Goal: Transaction & Acquisition: Book appointment/travel/reservation

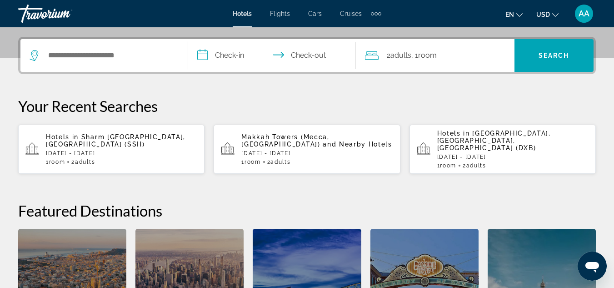
scroll to position [215, 0]
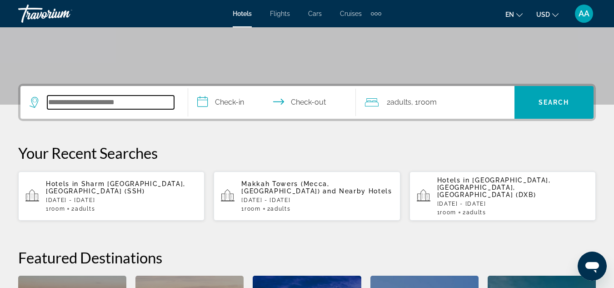
click at [112, 96] on input "Search hotel destination" at bounding box center [110, 102] width 127 height 14
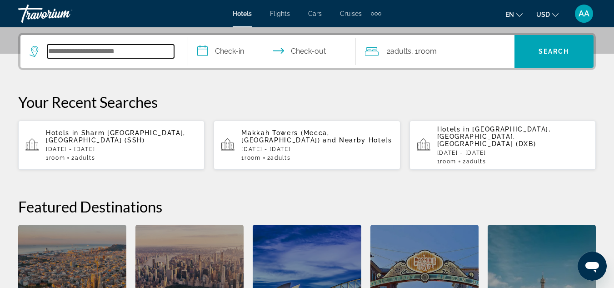
scroll to position [222, 0]
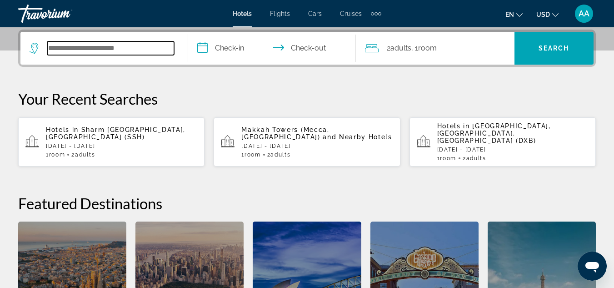
type input "*"
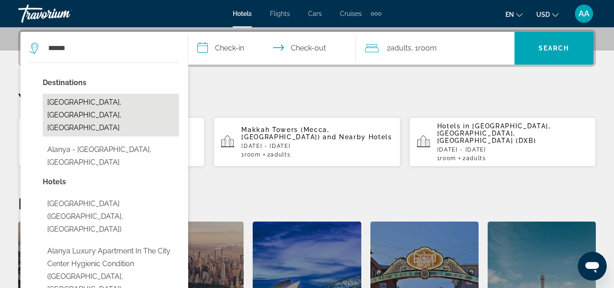
click at [124, 100] on button "[GEOGRAPHIC_DATA], [GEOGRAPHIC_DATA], [GEOGRAPHIC_DATA]" at bounding box center [111, 115] width 136 height 43
type input "**********"
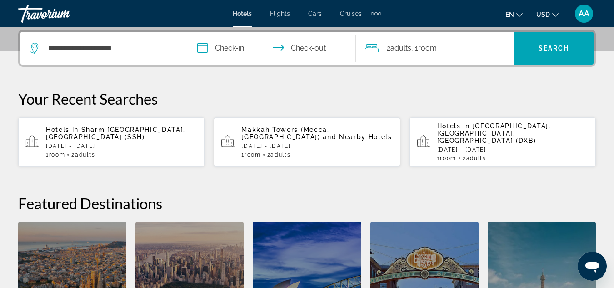
click at [211, 46] on input "**********" at bounding box center [273, 49] width 171 height 35
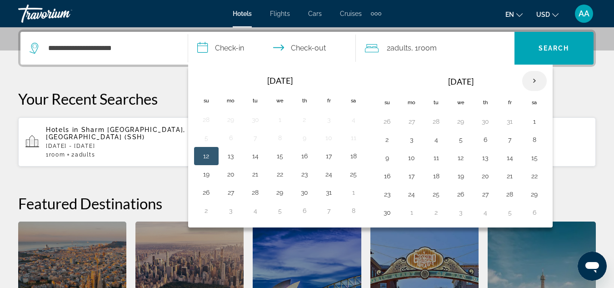
click at [531, 80] on th "Next month" at bounding box center [534, 81] width 25 height 20
click at [407, 122] on button "1" at bounding box center [412, 121] width 15 height 13
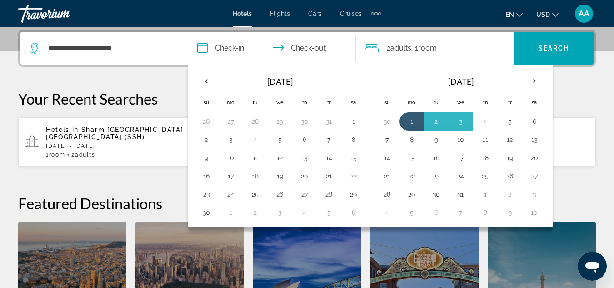
click at [571, 80] on div "**********" at bounding box center [307, 198] width 614 height 337
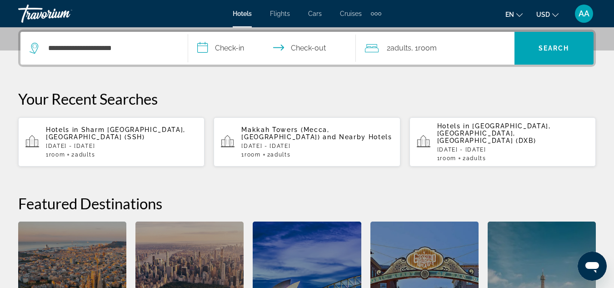
click at [233, 47] on input "**********" at bounding box center [273, 49] width 171 height 35
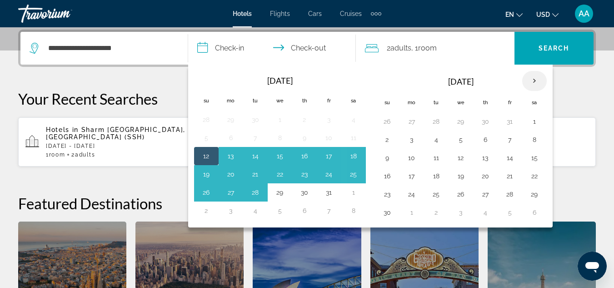
click at [539, 82] on th "Next month" at bounding box center [534, 81] width 25 height 20
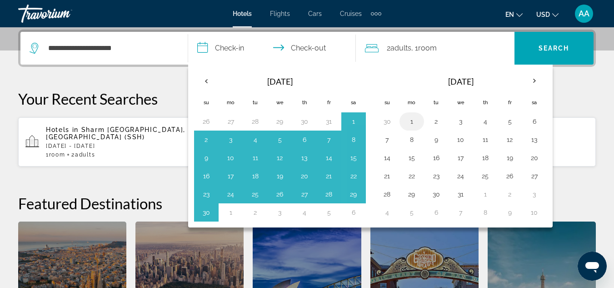
click at [418, 123] on button "1" at bounding box center [412, 121] width 15 height 13
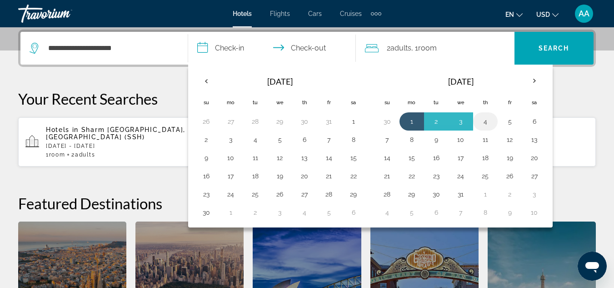
click at [486, 120] on button "4" at bounding box center [485, 121] width 15 height 13
type input "**********"
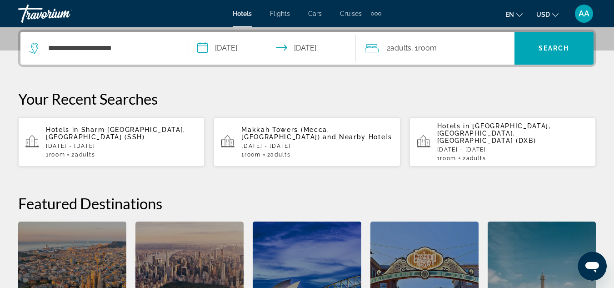
click at [386, 45] on div "2 Adult Adults , 1 Room rooms" at bounding box center [440, 48] width 150 height 13
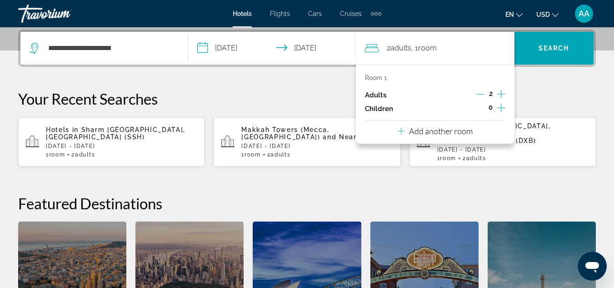
click at [498, 107] on icon "Increment children" at bounding box center [501, 107] width 8 height 11
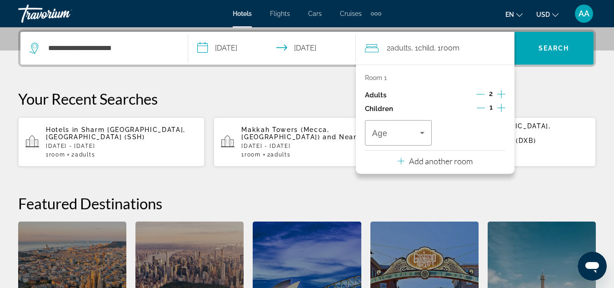
click at [498, 107] on icon "Increment children" at bounding box center [501, 107] width 8 height 11
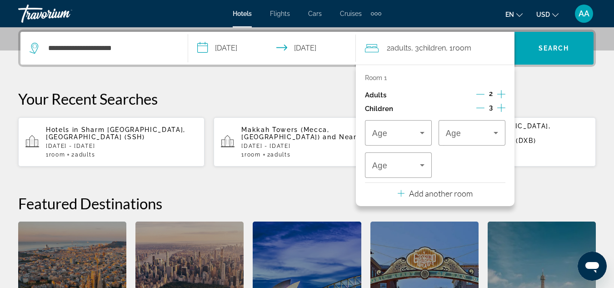
click at [537, 71] on div "**********" at bounding box center [307, 198] width 614 height 337
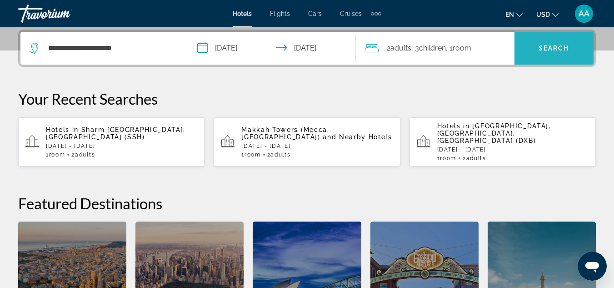
click at [543, 53] on span "Search" at bounding box center [554, 48] width 79 height 22
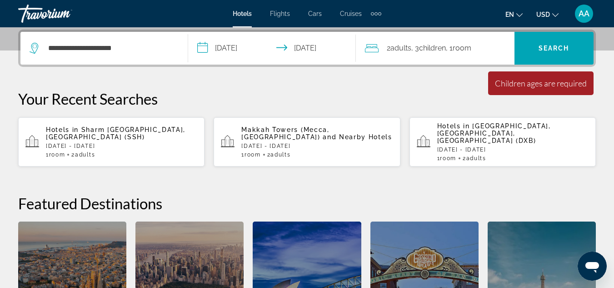
click at [500, 51] on div "2 Adult Adults , 3 Child Children , 1 Room rooms" at bounding box center [440, 48] width 150 height 13
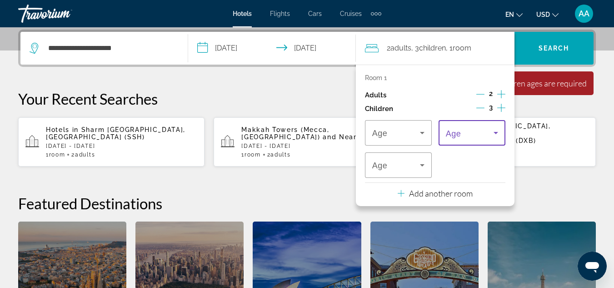
click at [465, 138] on span "Travelers: 2 adults, 3 children" at bounding box center [470, 132] width 48 height 11
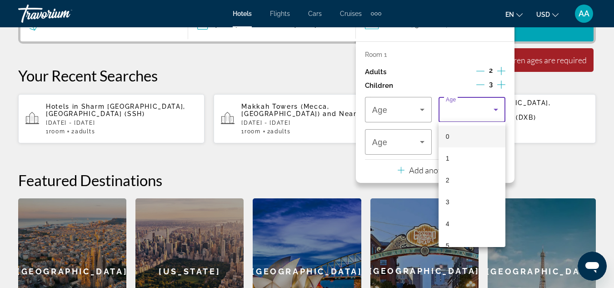
scroll to position [246, 0]
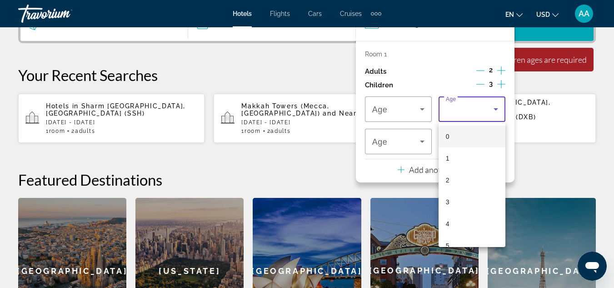
click at [392, 113] on div at bounding box center [307, 144] width 614 height 288
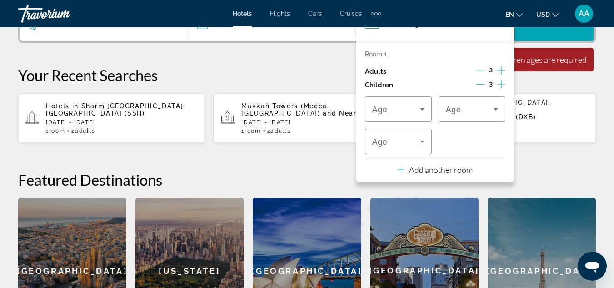
click at [502, 67] on icon "Increment adults" at bounding box center [501, 70] width 8 height 11
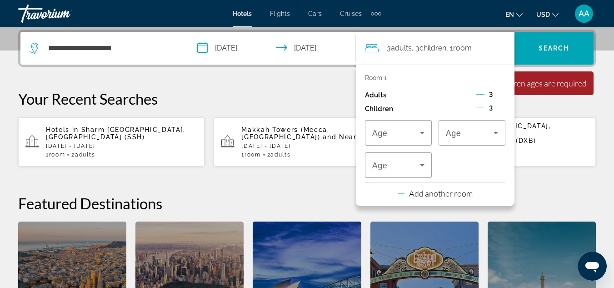
click at [480, 109] on icon "Decrement children" at bounding box center [480, 108] width 8 height 8
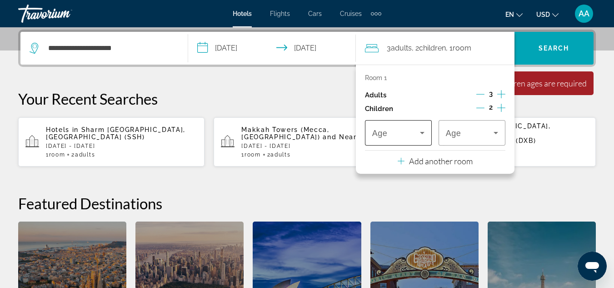
click at [397, 134] on span "Travelers: 3 adults, 2 children" at bounding box center [396, 132] width 48 height 11
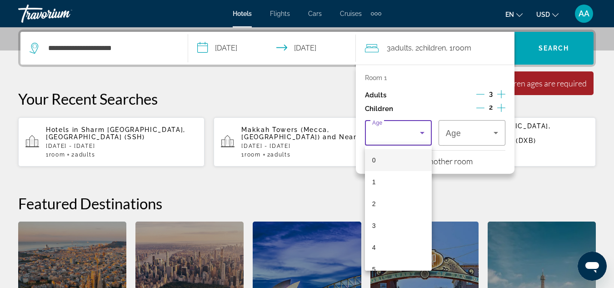
scroll to position [97, 0]
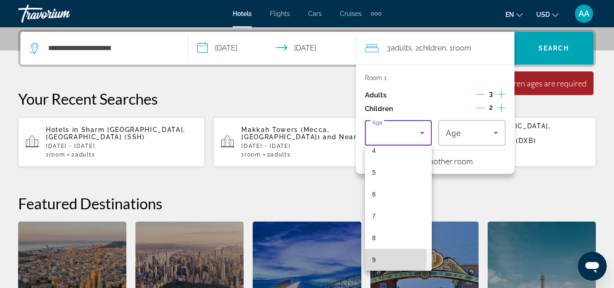
click at [380, 257] on mat-option "9" at bounding box center [398, 260] width 67 height 22
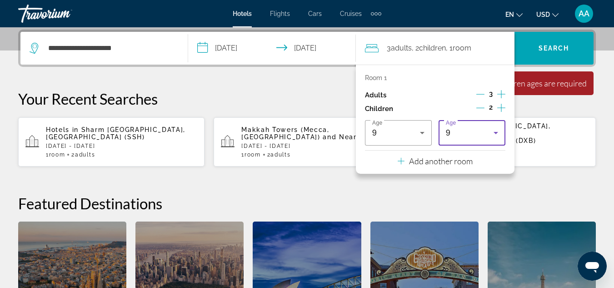
click at [460, 134] on div "9" at bounding box center [470, 132] width 48 height 11
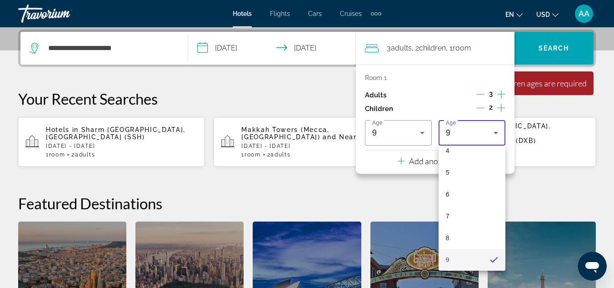
scroll to position [140, 0]
click at [448, 256] on span "11" at bounding box center [449, 259] width 7 height 11
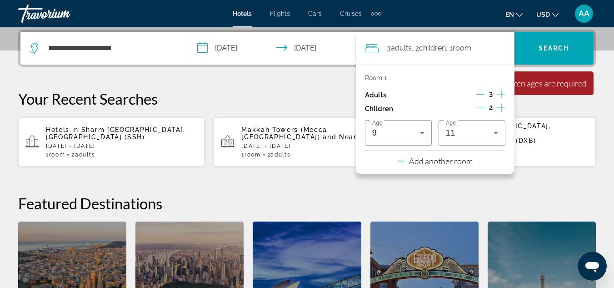
click at [483, 194] on h2 "Featured Destinations" at bounding box center [307, 203] width 578 height 18
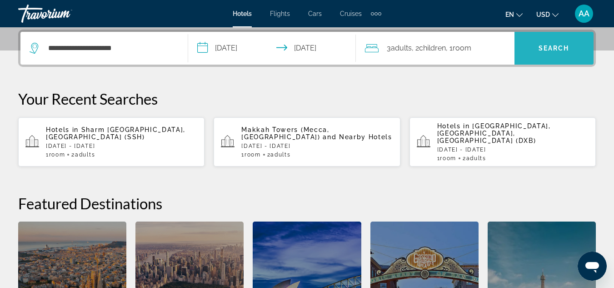
click at [557, 45] on span "Search" at bounding box center [554, 48] width 31 height 7
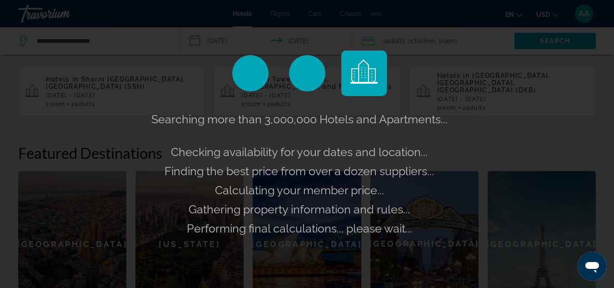
scroll to position [274, 0]
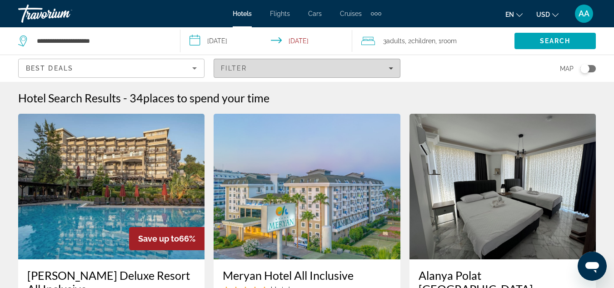
click at [389, 68] on icon "Filters" at bounding box center [391, 68] width 5 height 5
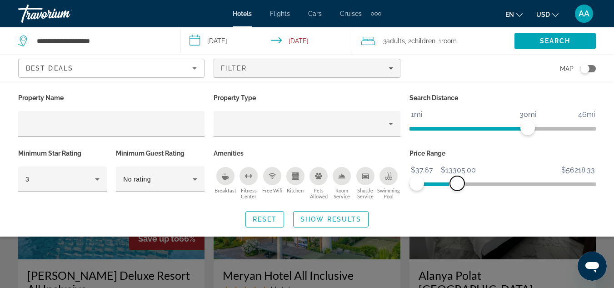
drag, startPoint x: 588, startPoint y: 180, endPoint x: 457, endPoint y: 181, distance: 130.9
click at [457, 181] on span "ngx-slider-max" at bounding box center [457, 183] width 15 height 15
drag, startPoint x: 457, startPoint y: 181, endPoint x: 440, endPoint y: 184, distance: 17.5
click at [440, 184] on span "ngx-slider-max" at bounding box center [440, 183] width 15 height 15
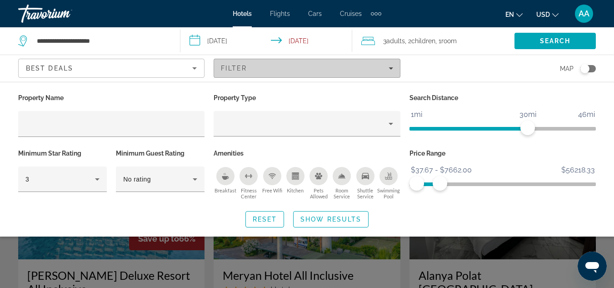
click at [390, 68] on icon "Filters" at bounding box center [391, 68] width 5 height 2
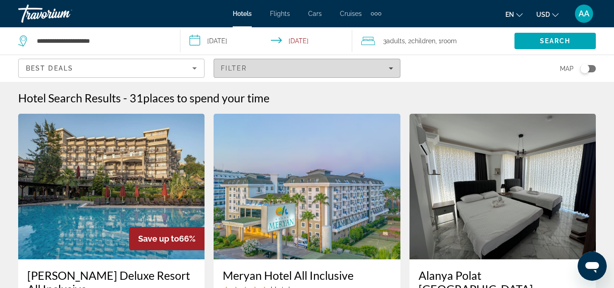
click at [390, 71] on div "Filter" at bounding box center [307, 68] width 172 height 7
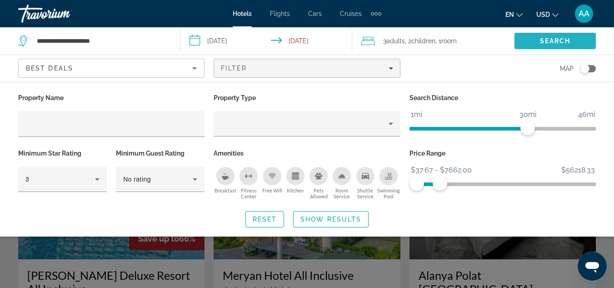
click at [551, 39] on span "Search" at bounding box center [555, 40] width 31 height 7
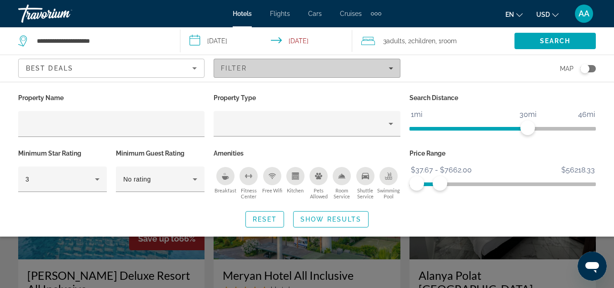
click at [393, 72] on span "Filters" at bounding box center [306, 68] width 185 height 22
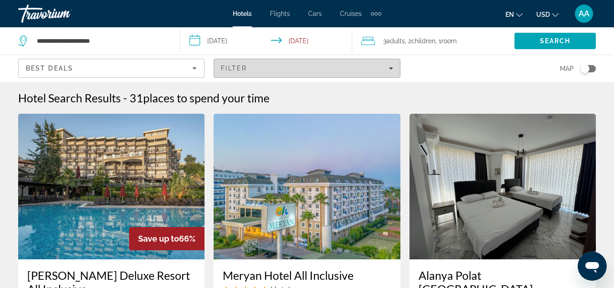
click at [385, 72] on span "Filters" at bounding box center [306, 68] width 185 height 22
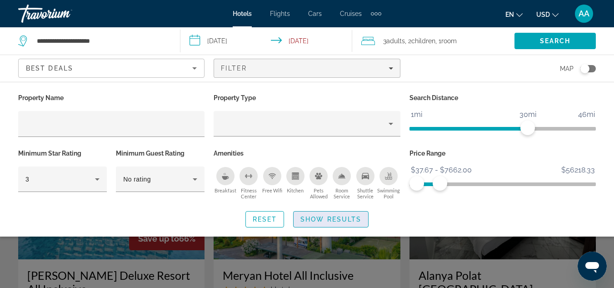
click at [320, 219] on span "Show Results" at bounding box center [330, 218] width 61 height 7
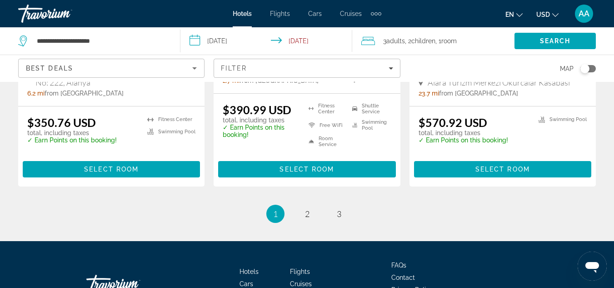
scroll to position [1294, 0]
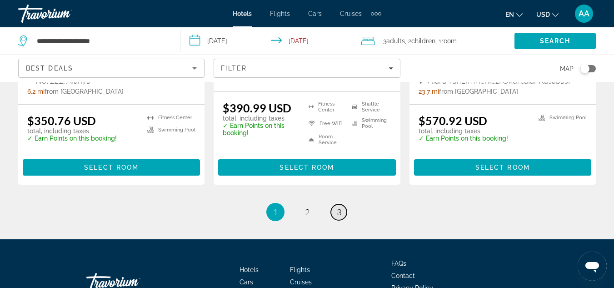
click at [338, 207] on span "3" at bounding box center [339, 212] width 5 height 10
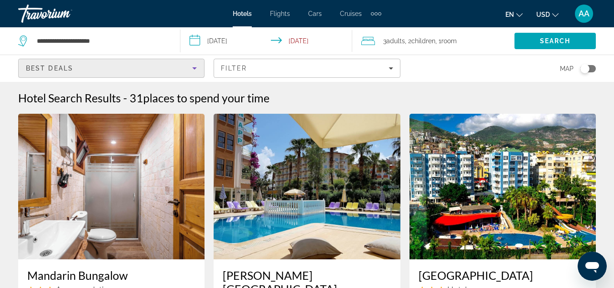
click at [196, 68] on icon "Sort by" at bounding box center [194, 68] width 5 height 2
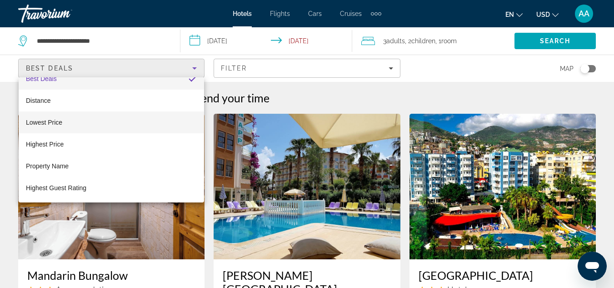
scroll to position [13, 0]
click at [203, 60] on div at bounding box center [307, 144] width 614 height 288
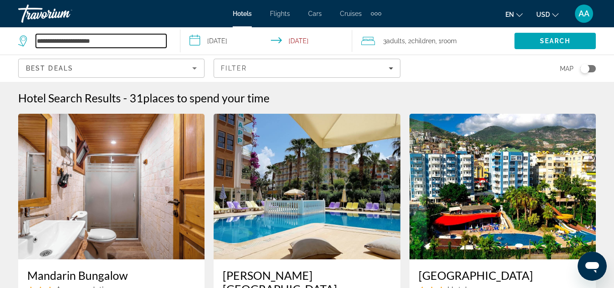
click at [158, 41] on input "**********" at bounding box center [101, 41] width 130 height 14
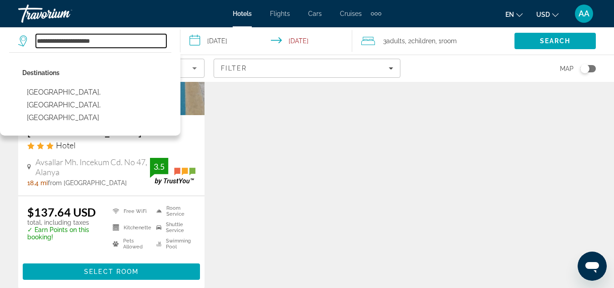
scroll to position [963, 0]
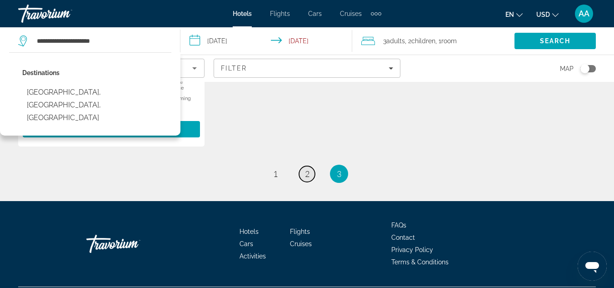
click at [305, 166] on link "page 2" at bounding box center [307, 174] width 16 height 16
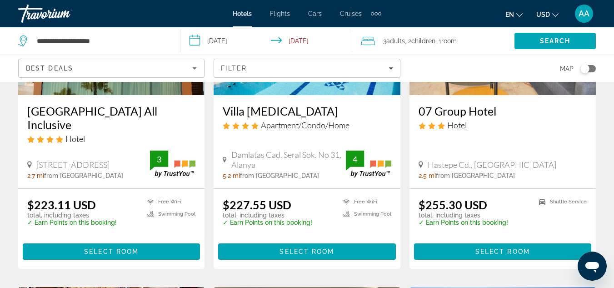
scroll to position [853, 0]
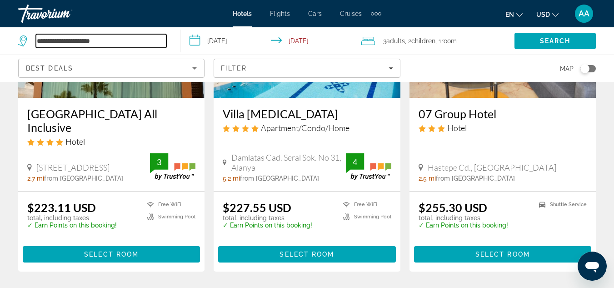
click at [96, 43] on input "**********" at bounding box center [101, 41] width 130 height 14
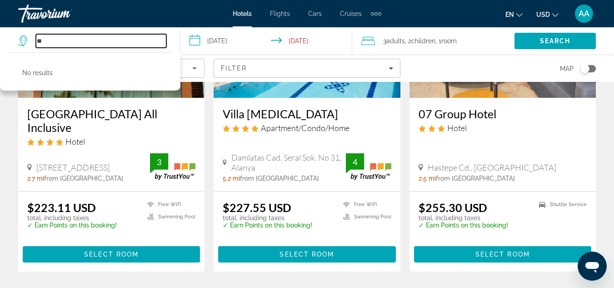
drag, startPoint x: 46, startPoint y: 41, endPoint x: 0, endPoint y: 38, distance: 46.1
click at [0, 38] on app-destination-search "** No results" at bounding box center [90, 40] width 180 height 27
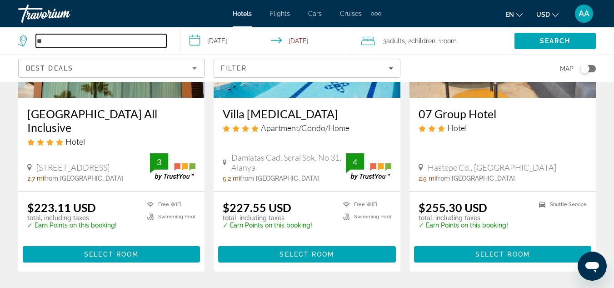
type input "*"
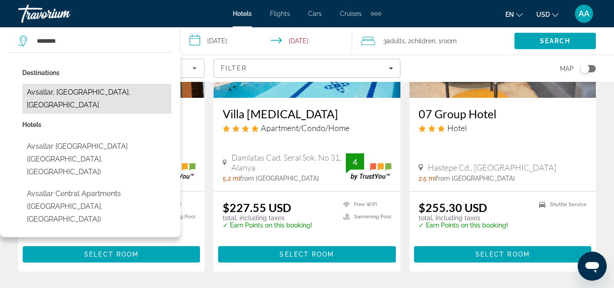
click at [76, 99] on button "Avsallar, [GEOGRAPHIC_DATA], [GEOGRAPHIC_DATA]" at bounding box center [96, 99] width 149 height 30
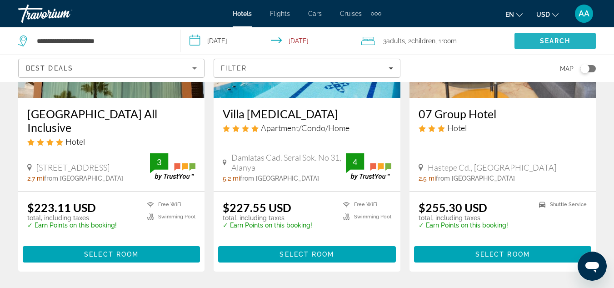
click at [525, 40] on span "Search" at bounding box center [555, 41] width 81 height 22
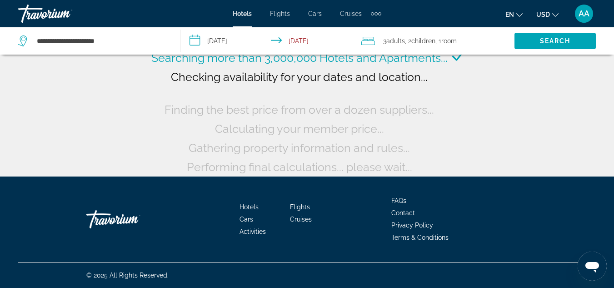
scroll to position [0, 0]
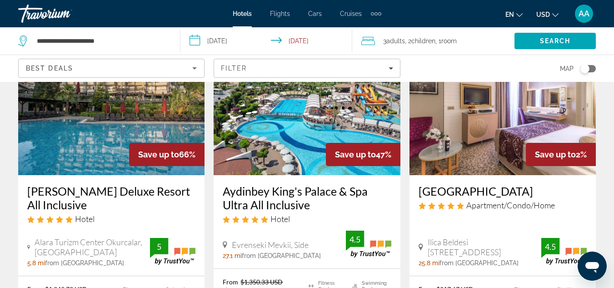
scroll to position [84, 0]
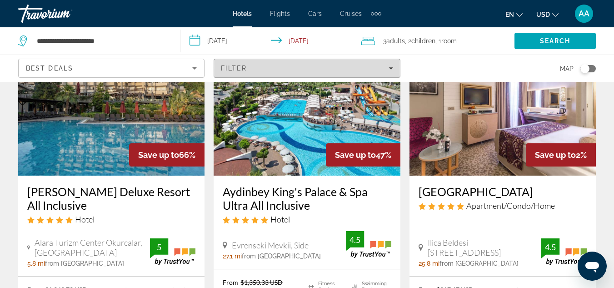
click at [389, 67] on icon "Filters" at bounding box center [391, 68] width 5 height 5
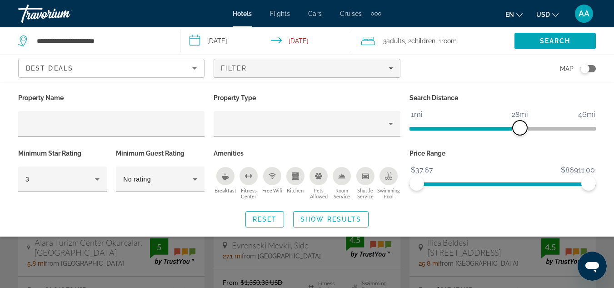
drag, startPoint x: 526, startPoint y: 129, endPoint x: 520, endPoint y: 128, distance: 6.0
click at [520, 128] on span "ngx-slider" at bounding box center [520, 127] width 15 height 15
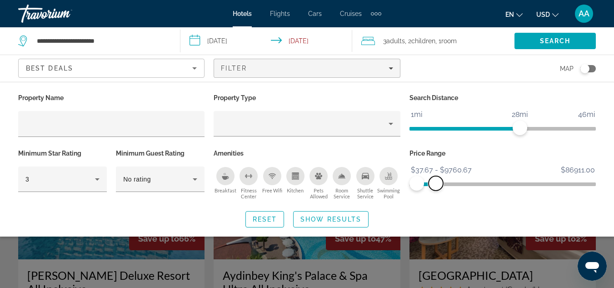
drag, startPoint x: 584, startPoint y: 185, endPoint x: 436, endPoint y: 187, distance: 147.8
click at [436, 187] on span "ngx-slider-max" at bounding box center [436, 183] width 15 height 15
click at [435, 187] on span "ngx-slider-max" at bounding box center [434, 183] width 15 height 15
click at [557, 44] on span "Search" at bounding box center [555, 40] width 31 height 7
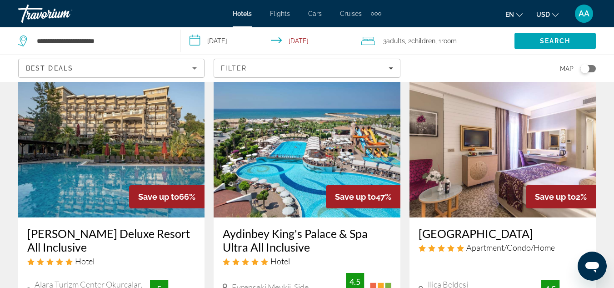
scroll to position [18, 0]
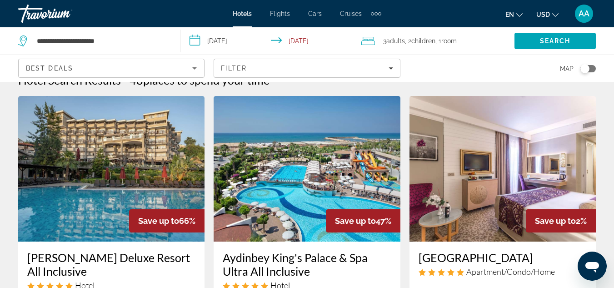
click at [169, 65] on div "Best Deals" at bounding box center [109, 68] width 166 height 11
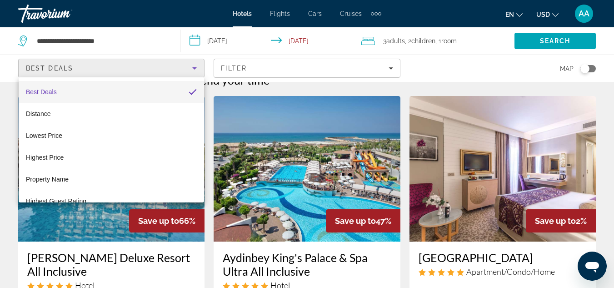
click at [166, 38] on div at bounding box center [307, 144] width 614 height 288
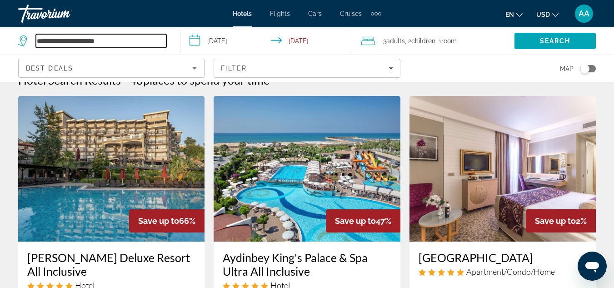
click at [127, 46] on input "**********" at bounding box center [101, 41] width 130 height 14
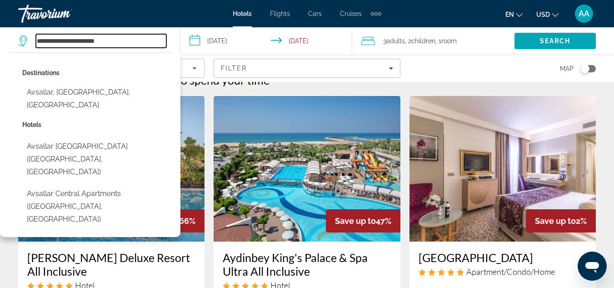
drag, startPoint x: 60, startPoint y: 42, endPoint x: 0, endPoint y: 52, distance: 61.2
click at [0, 52] on app-destination-search "**********" at bounding box center [90, 40] width 180 height 27
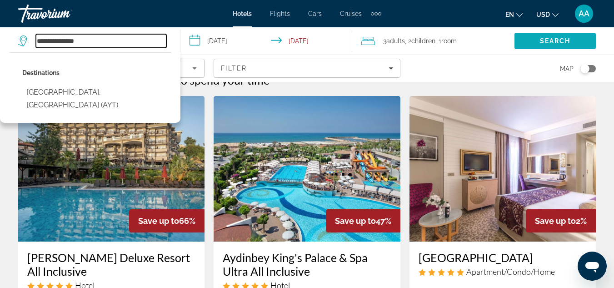
type input "**********"
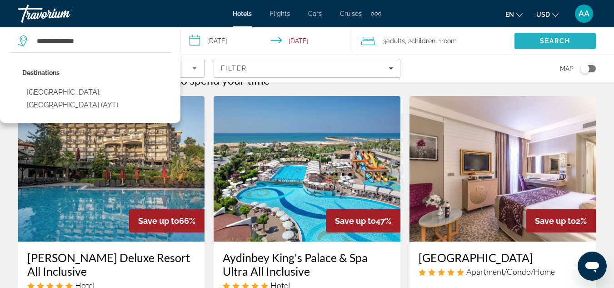
click at [527, 43] on span "Search" at bounding box center [555, 41] width 81 height 22
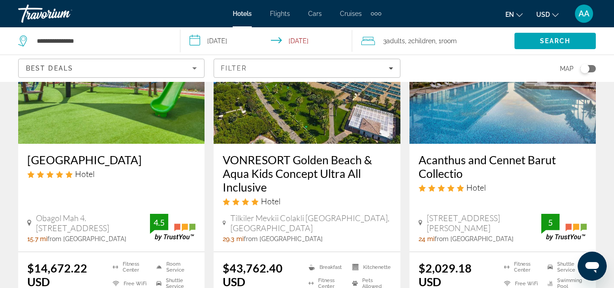
scroll to position [1191, 0]
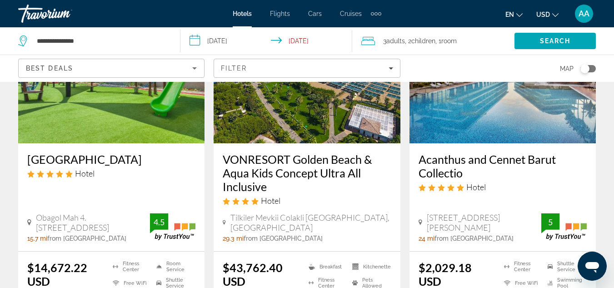
click at [468, 88] on img "Main content" at bounding box center [503, 70] width 186 height 145
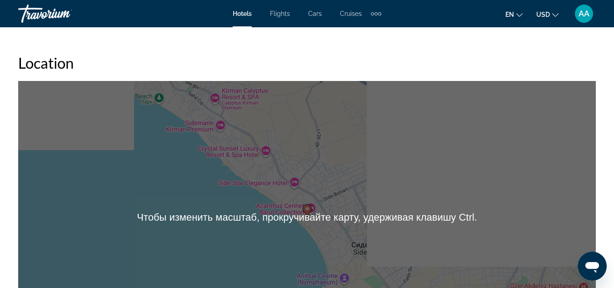
scroll to position [993, 0]
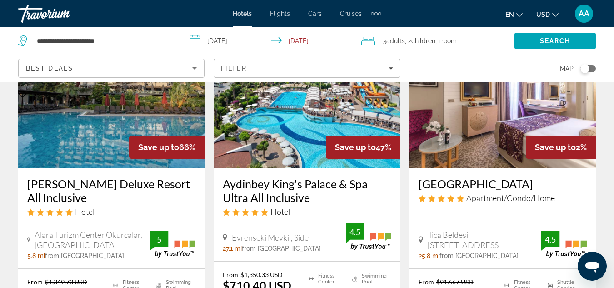
scroll to position [56, 0]
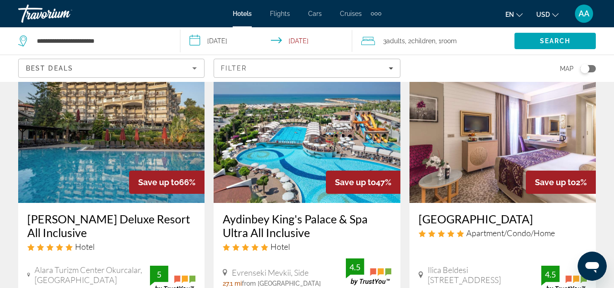
click at [175, 142] on img "Main content" at bounding box center [111, 129] width 186 height 145
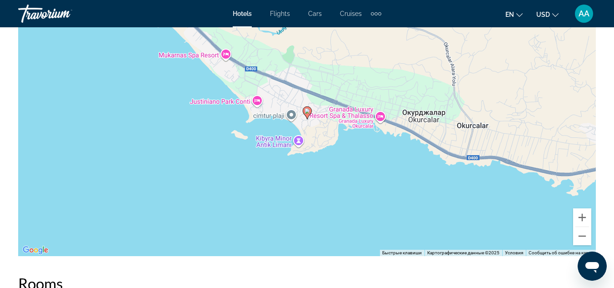
scroll to position [1067, 0]
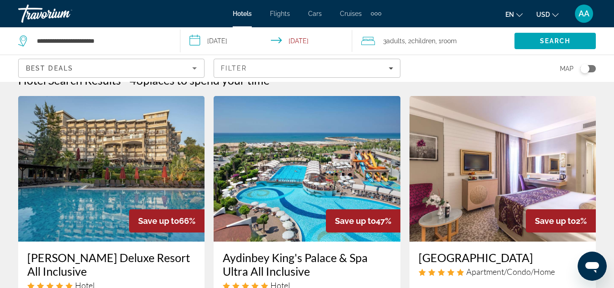
scroll to position [17, 0]
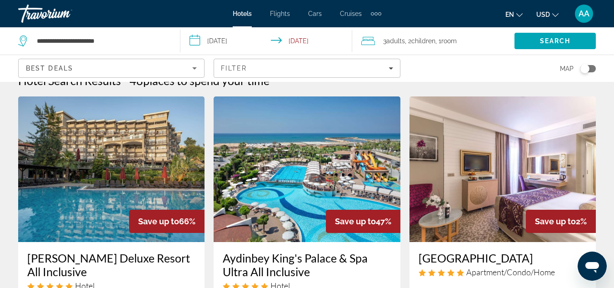
click at [264, 136] on img "Main content" at bounding box center [307, 168] width 186 height 145
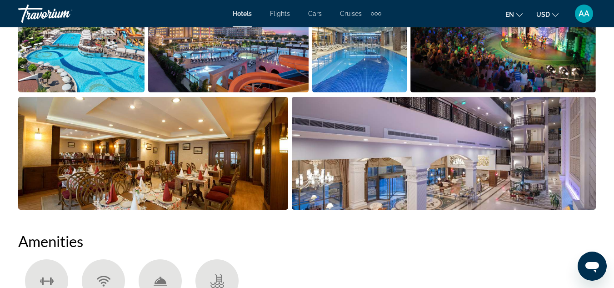
scroll to position [709, 0]
